Goal: Register for event/course

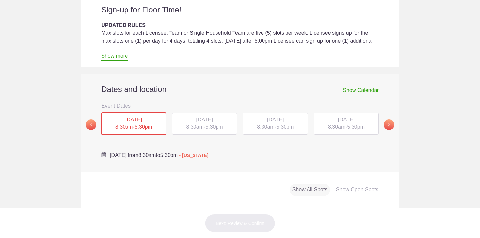
scroll to position [143, 0]
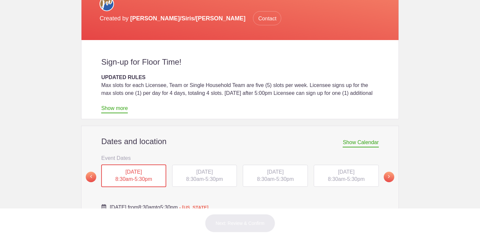
click at [200, 169] on span "[DATE]" at bounding box center [204, 172] width 16 height 6
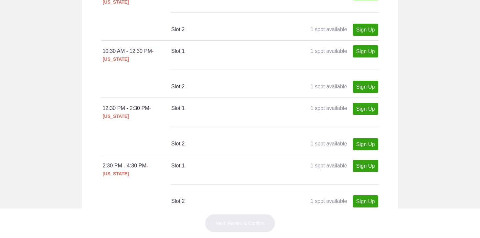
scroll to position [444, 0]
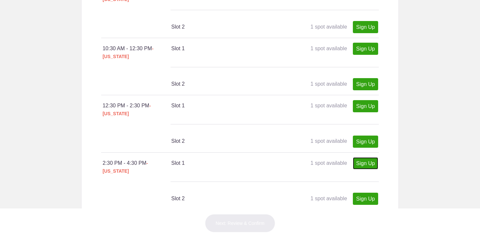
click at [364, 157] on link "Sign Up" at bounding box center [365, 163] width 25 height 12
type input "1"
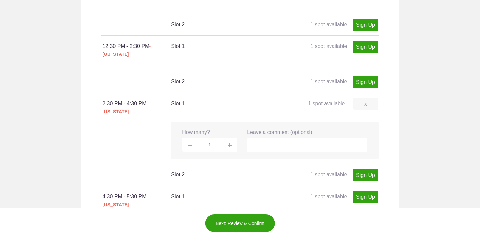
scroll to position [504, 0]
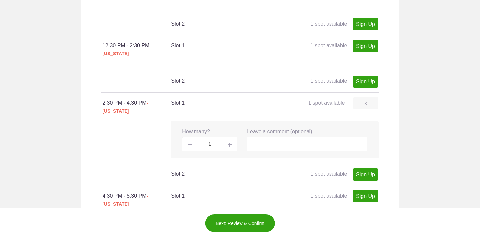
click at [226, 225] on button "Next: Review & Confirm" at bounding box center [240, 223] width 71 height 18
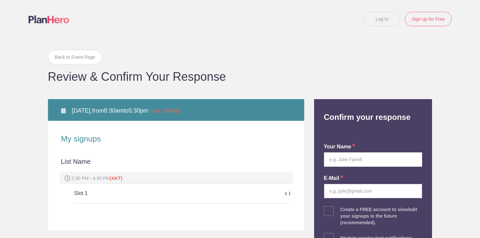
type input "[PERSON_NAME]"
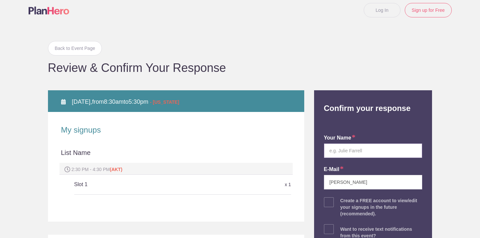
click at [359, 153] on input "text" at bounding box center [373, 151] width 99 height 14
type input "[PERSON_NAME]"
click at [367, 185] on input "[PERSON_NAME]" at bounding box center [373, 182] width 99 height 14
click at [356, 185] on input "[PERSON_NAME]" at bounding box center [373, 182] width 99 height 14
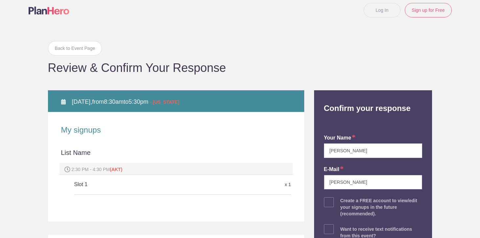
drag, startPoint x: 356, startPoint y: 185, endPoint x: 313, endPoint y: 184, distance: 42.4
click at [313, 184] on div "Back to Event Page Back to Event Page Review & Confirm Your Response [DATE], fr…" at bounding box center [240, 179] width 395 height 301
type input "a"
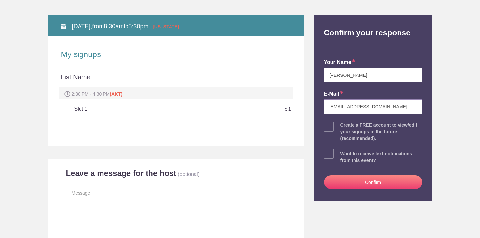
scroll to position [92, 0]
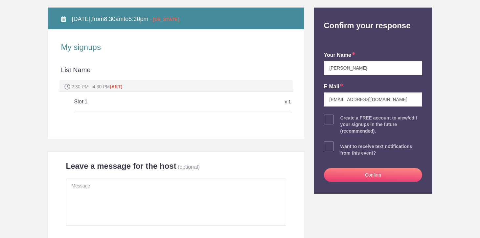
type input "[EMAIL_ADDRESS][DOMAIN_NAME]"
click at [369, 178] on button "Confirm" at bounding box center [373, 175] width 99 height 14
